Goal: Information Seeking & Learning: Check status

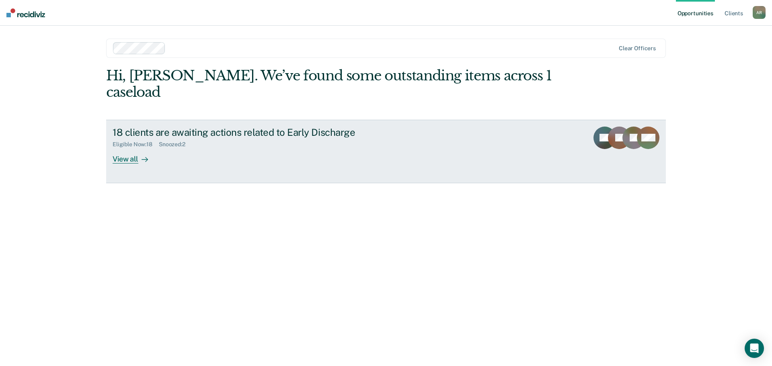
click at [131, 148] on div "View all" at bounding box center [135, 156] width 45 height 16
